Goal: Navigation & Orientation: Find specific page/section

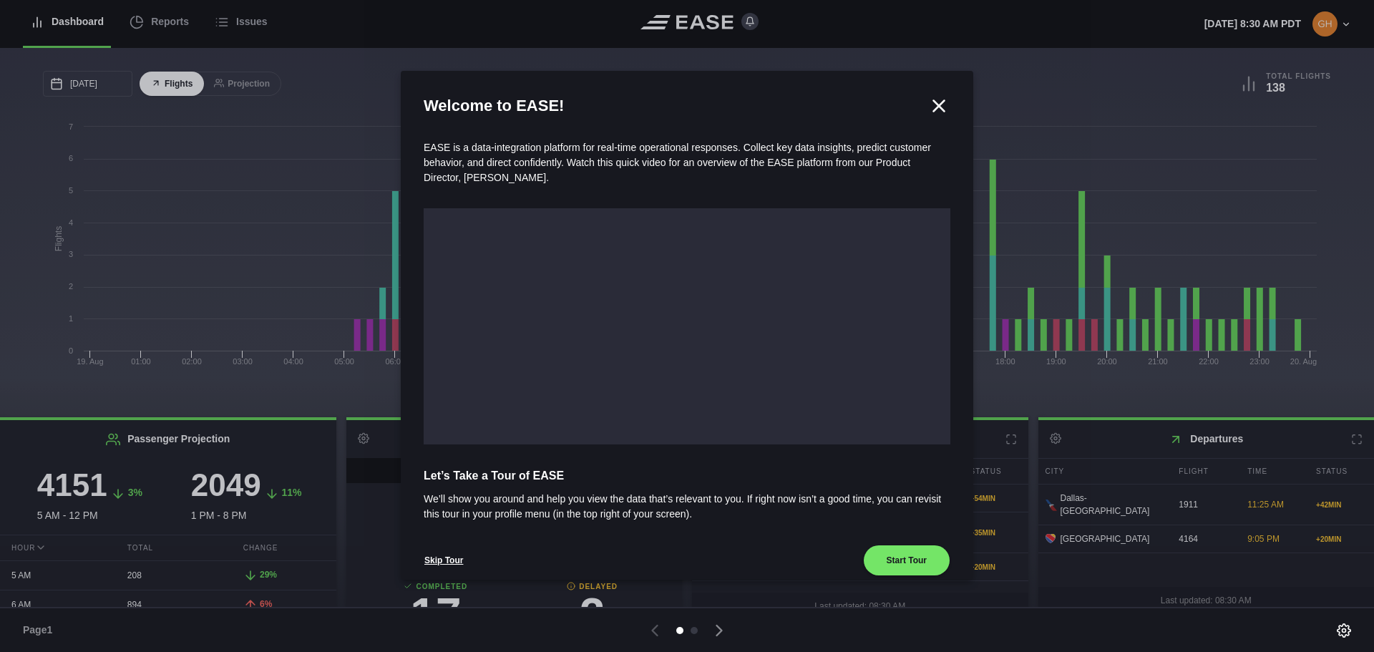
click at [936, 103] on icon at bounding box center [938, 105] width 21 height 21
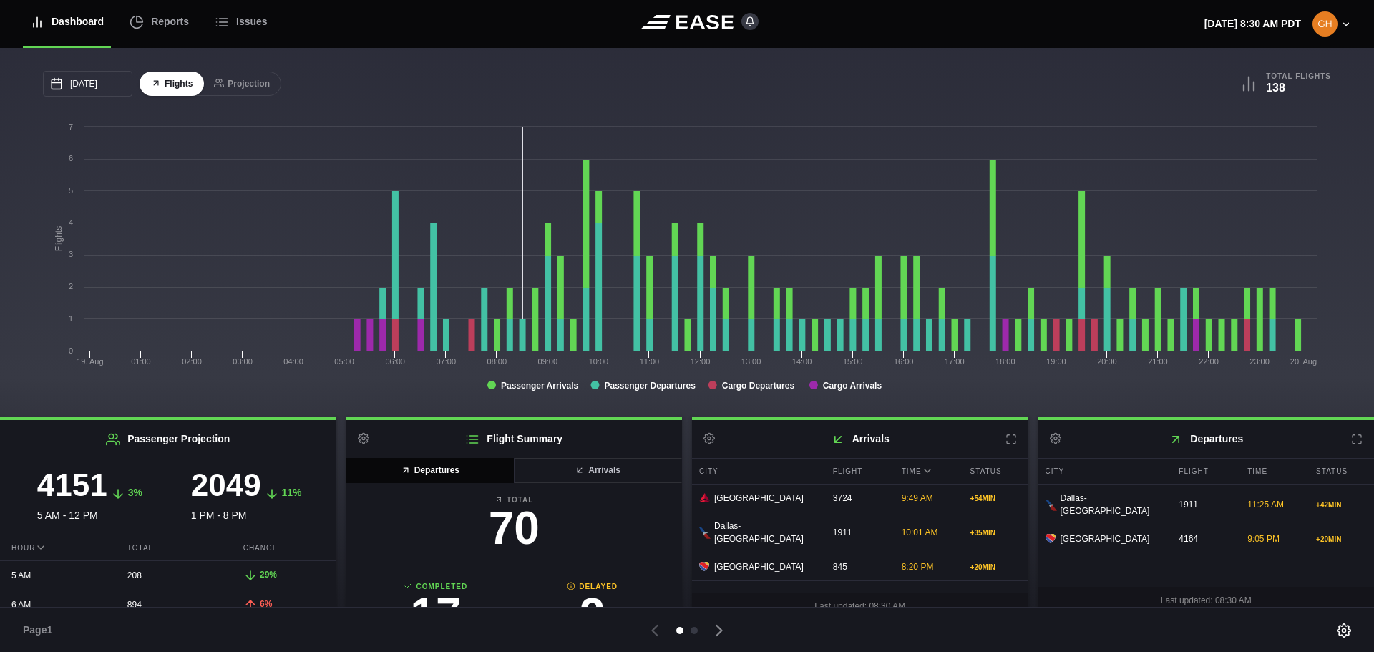
click at [723, 630] on icon at bounding box center [719, 630] width 20 height 20
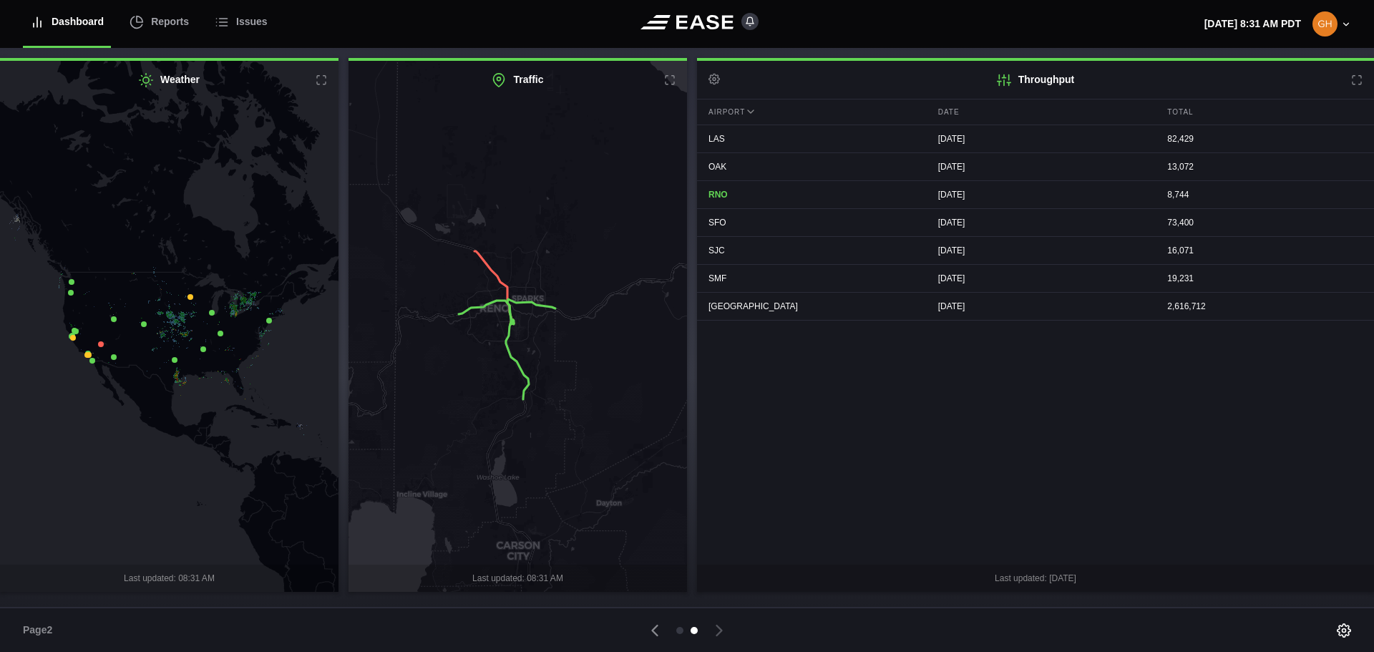
click at [656, 632] on icon at bounding box center [655, 630] width 20 height 20
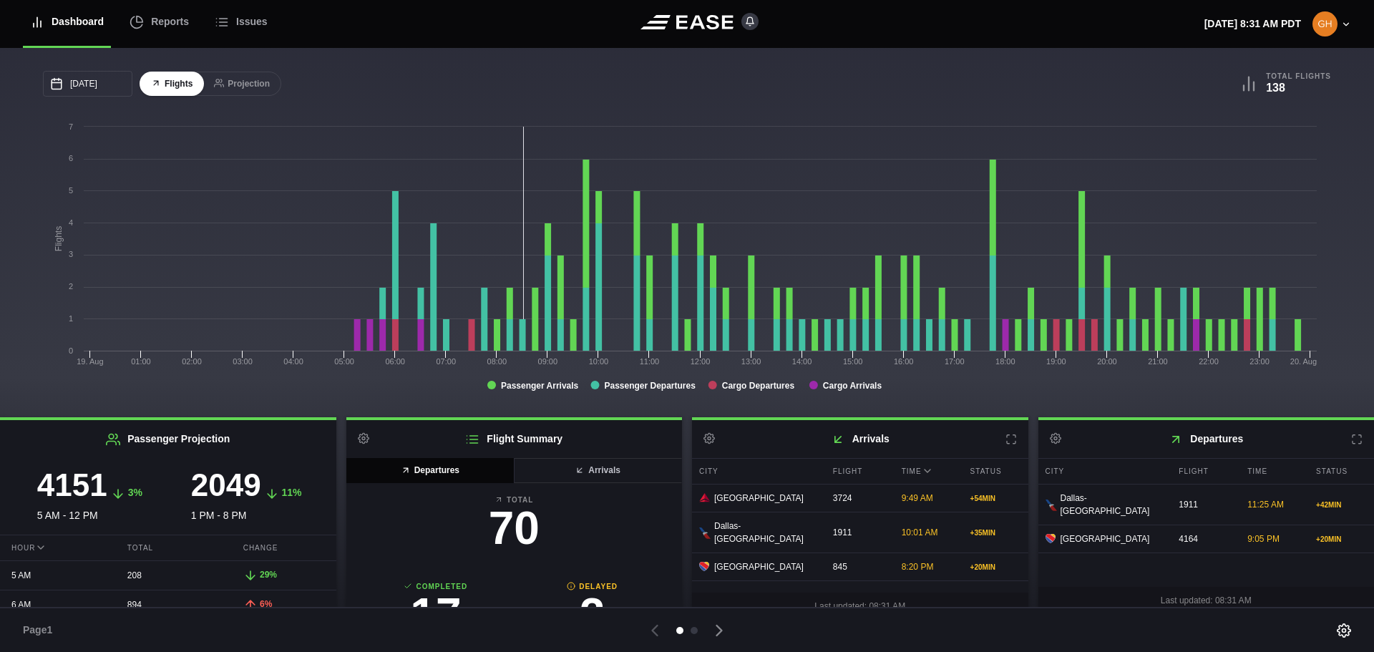
click at [722, 626] on icon at bounding box center [719, 630] width 20 height 20
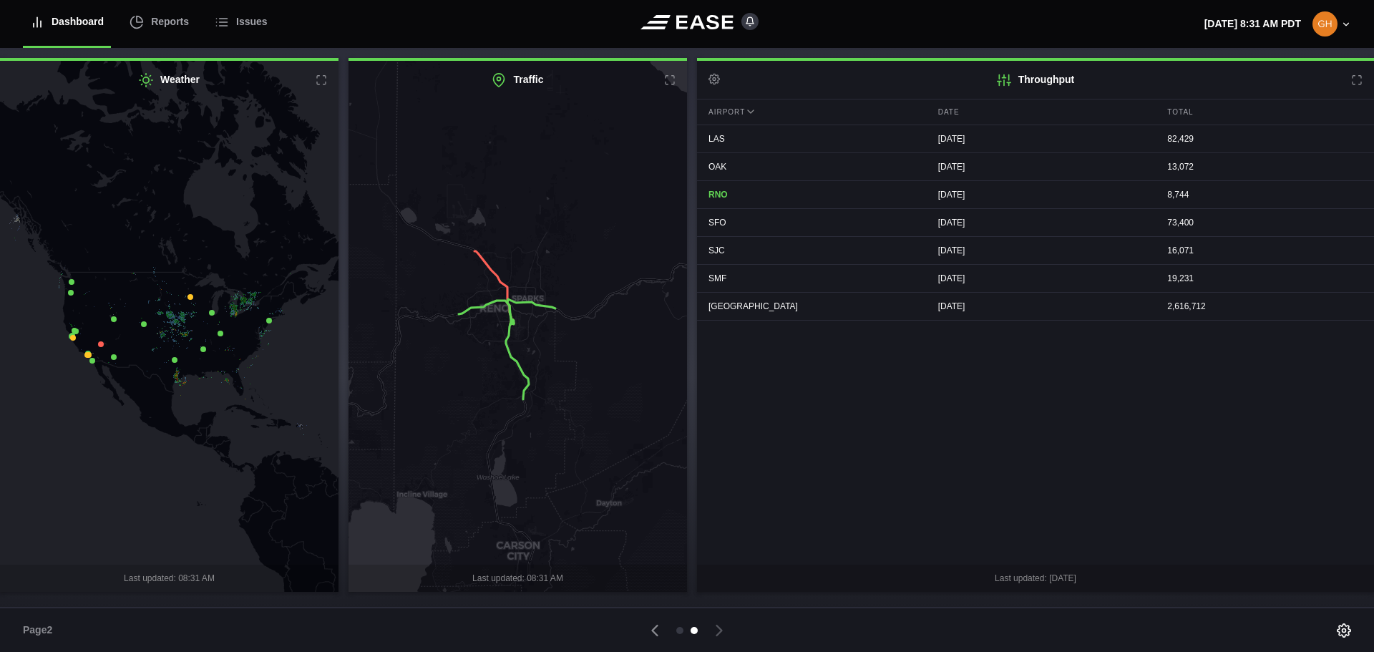
click at [658, 631] on icon at bounding box center [655, 630] width 20 height 20
